Goal: Information Seeking & Learning: Learn about a topic

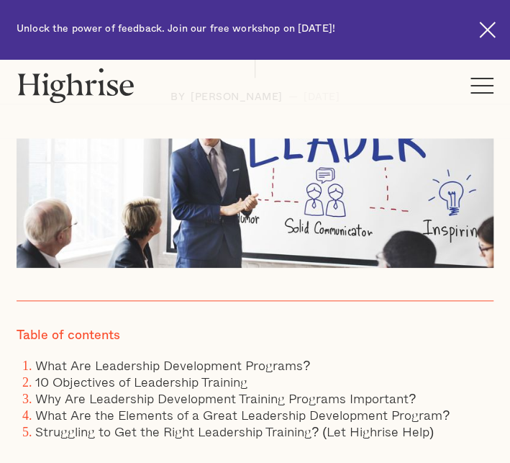
scroll to position [294, 0]
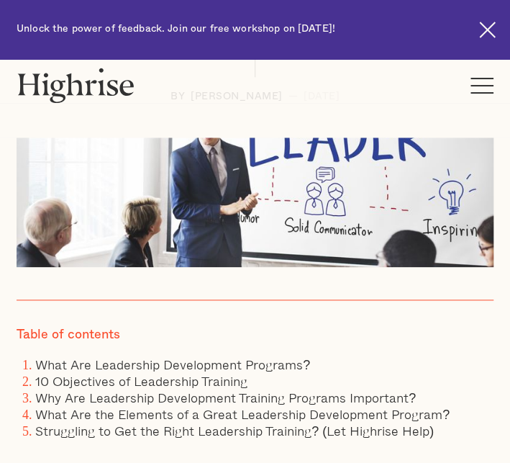
click at [376, 198] on img at bounding box center [255, 202] width 477 height 130
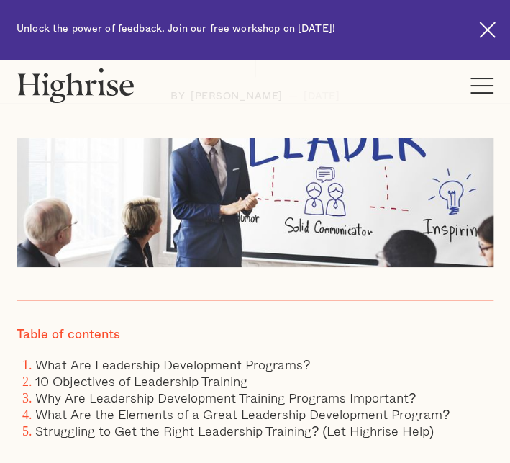
click at [376, 198] on img at bounding box center [255, 202] width 477 height 130
drag, startPoint x: 376, startPoint y: 198, endPoint x: 279, endPoint y: 195, distance: 96.5
click at [279, 195] on img at bounding box center [255, 202] width 477 height 130
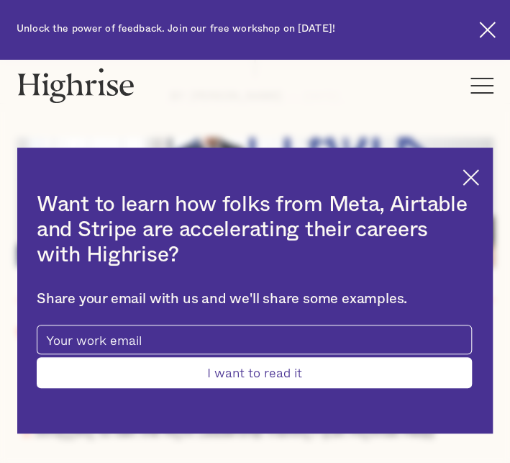
click at [279, 199] on h2 "Want to learn how folks from Meta, Airtable and Stripe are accelerating their c…" at bounding box center [254, 229] width 435 height 75
click at [479, 169] on img at bounding box center [471, 177] width 17 height 17
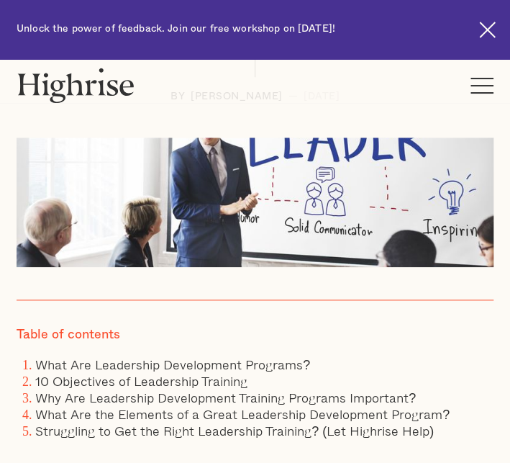
click at [485, 31] on img at bounding box center [487, 30] width 17 height 17
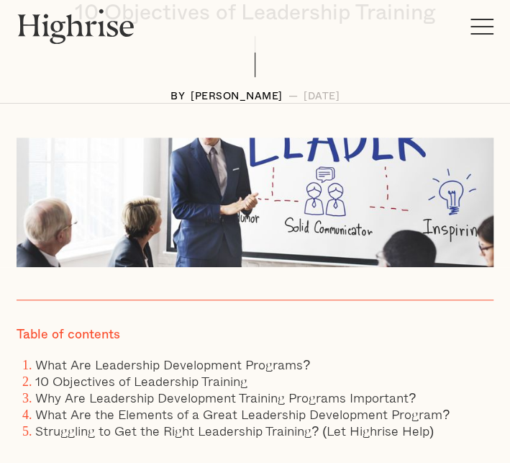
scroll to position [235, 0]
